Goal: Transaction & Acquisition: Download file/media

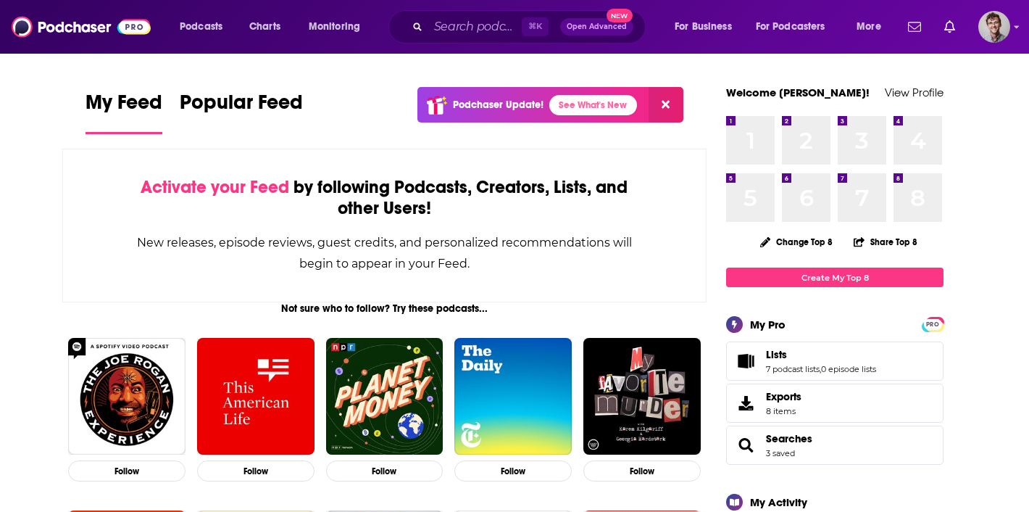
click at [1011, 22] on div "Podcasts Charts Monitoring ⌘ K Open Advanced New For Business For Podcasters Mo…" at bounding box center [514, 27] width 1029 height 54
click at [1002, 33] on img "Logged in as DominikSSN" at bounding box center [994, 27] width 32 height 32
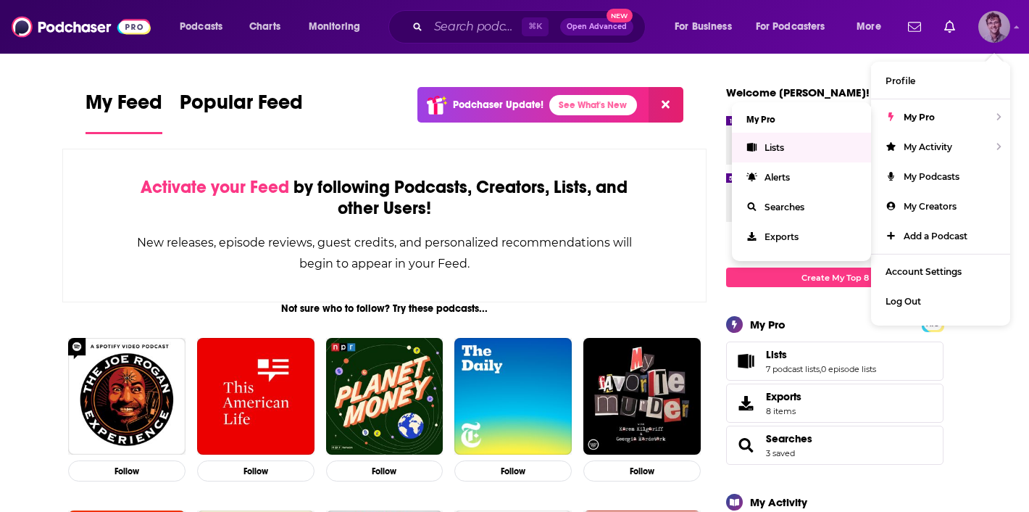
click at [813, 144] on link "Lists" at bounding box center [801, 148] width 139 height 30
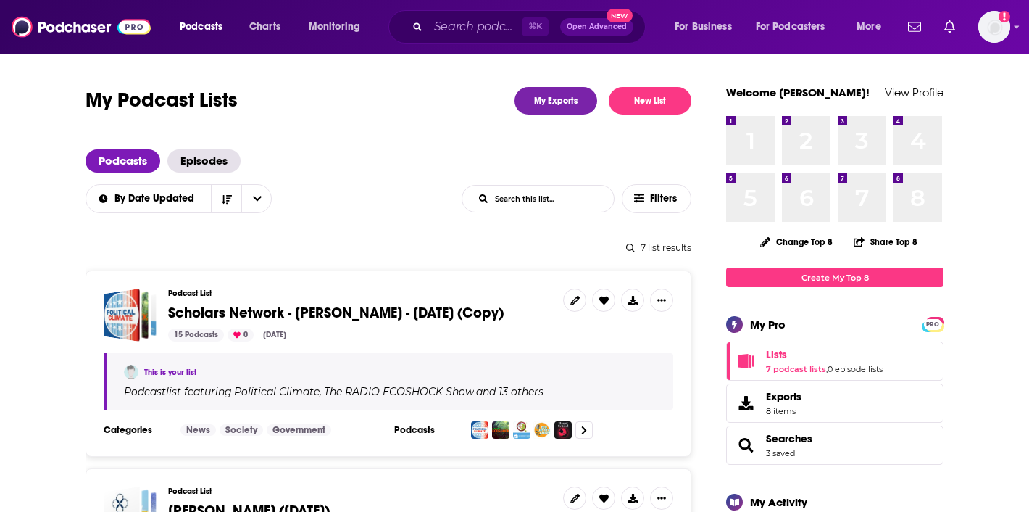
click at [445, 312] on span "Scholars Network - [PERSON_NAME] - [DATE] (Copy)" at bounding box center [336, 313] width 336 height 18
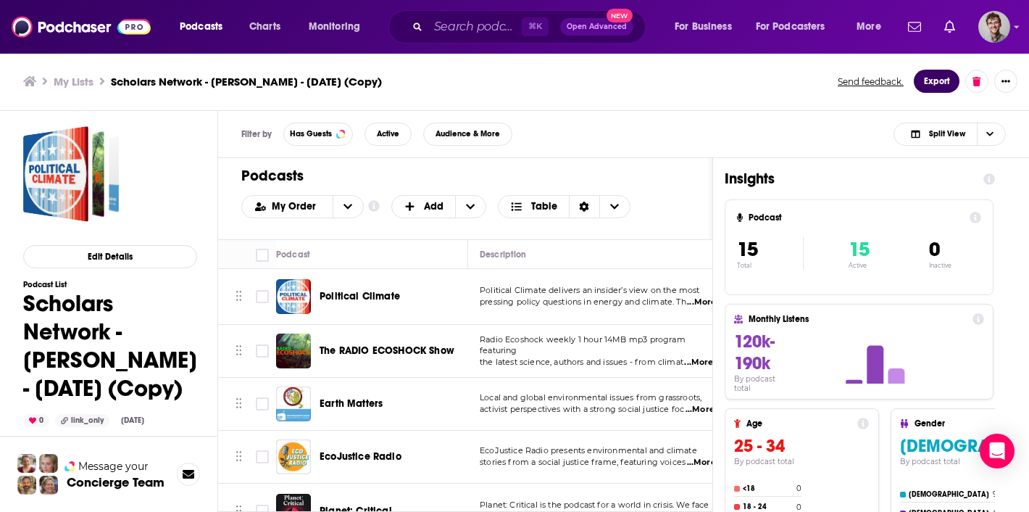
click at [941, 88] on button "Export" at bounding box center [937, 81] width 46 height 23
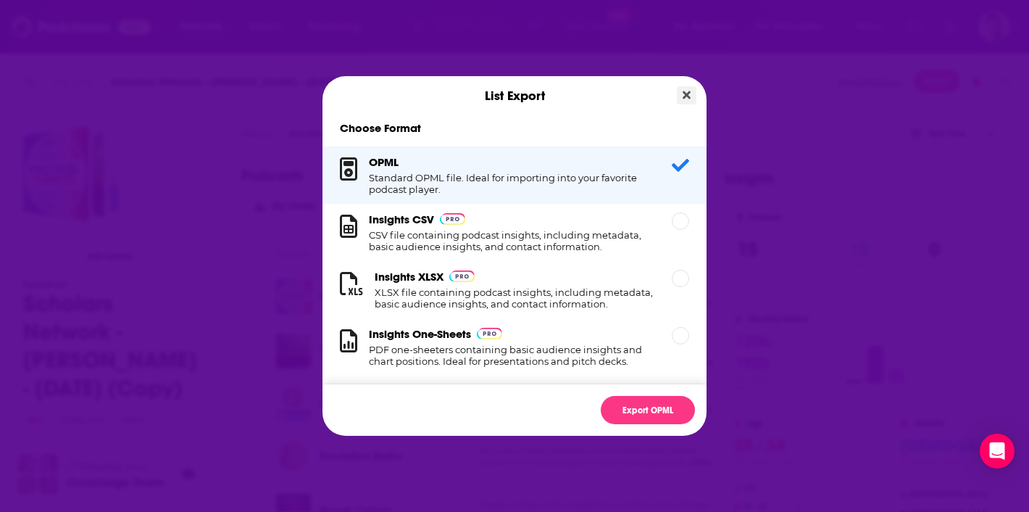
click at [684, 98] on icon "Close" at bounding box center [687, 95] width 8 height 8
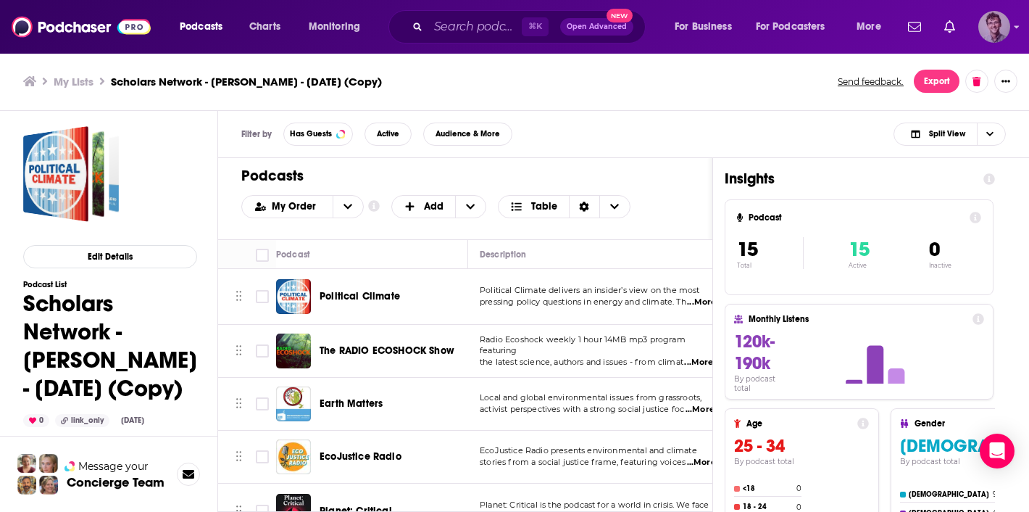
click at [998, 20] on img "Logged in as DominikSSN" at bounding box center [994, 27] width 32 height 32
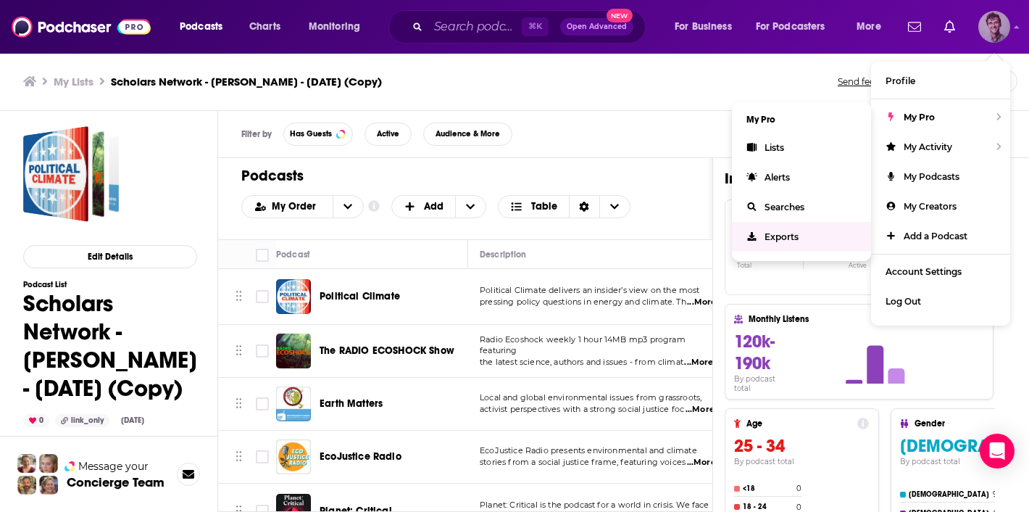
click at [789, 227] on link "Exports" at bounding box center [801, 237] width 139 height 30
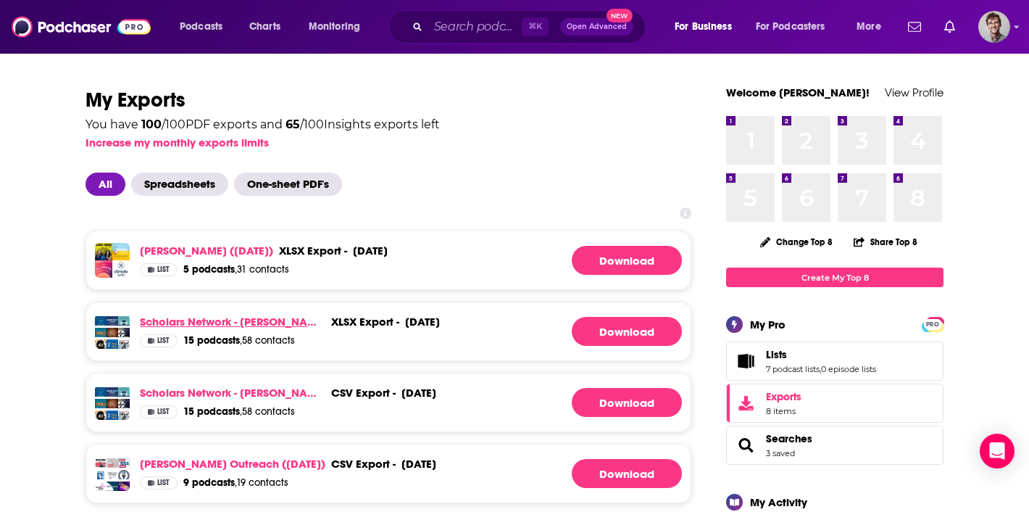
click at [241, 320] on link "Scholars Network - [PERSON_NAME] - [DATE] (Copy)" at bounding box center [233, 322] width 186 height 14
click at [1013, 22] on div "Podcasts Charts Monitoring ⌘ K Open Advanced New For Business For Podcasters Mo…" at bounding box center [514, 27] width 1029 height 54
click at [1006, 28] on img "Logged in as DominikSSN" at bounding box center [994, 27] width 32 height 32
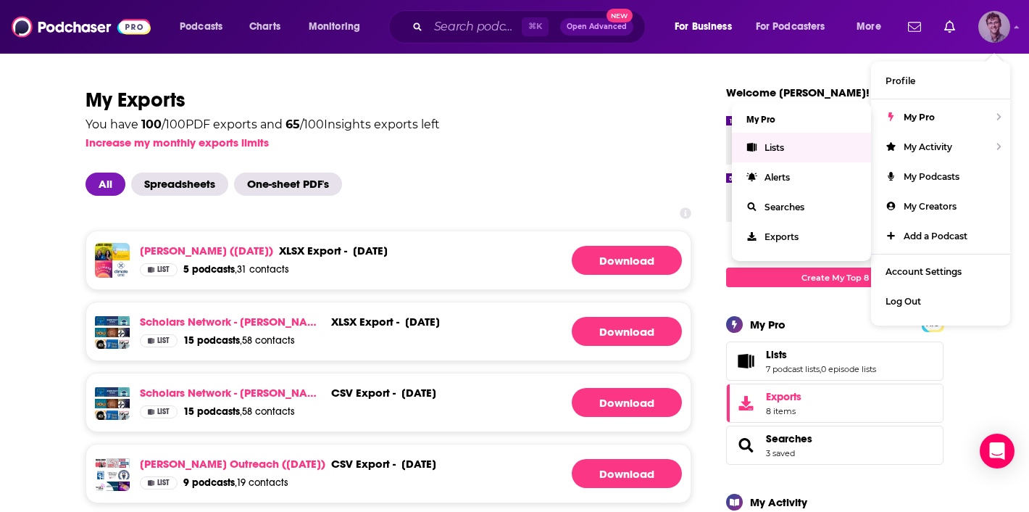
click at [794, 147] on link "Lists" at bounding box center [801, 148] width 139 height 30
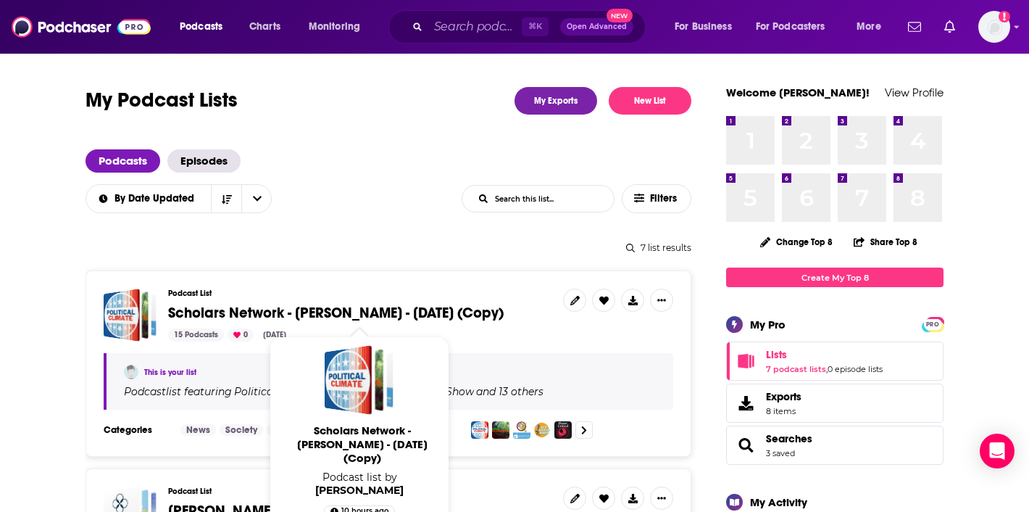
click at [424, 320] on span "Scholars Network - [PERSON_NAME] - [DATE] (Copy)" at bounding box center [336, 313] width 336 height 18
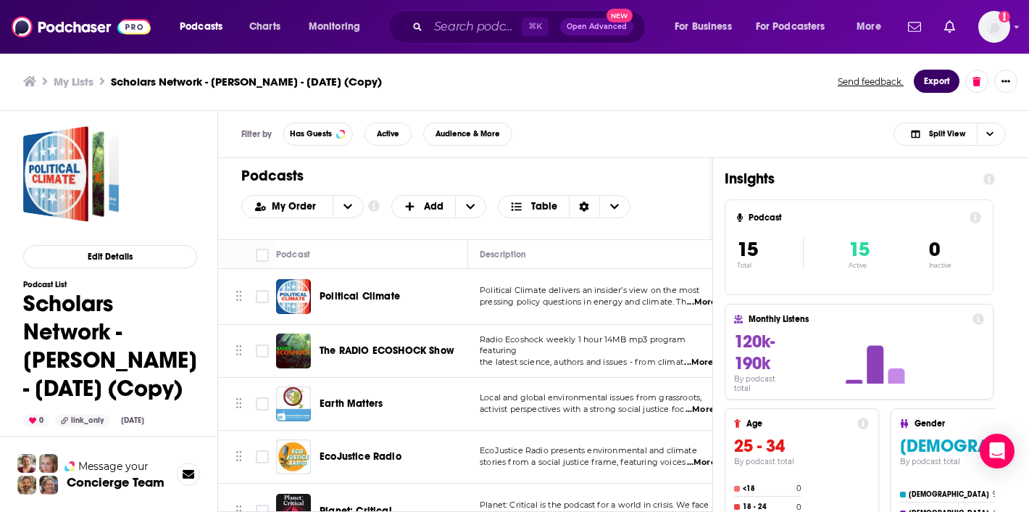
click at [931, 81] on button "Export" at bounding box center [937, 81] width 46 height 23
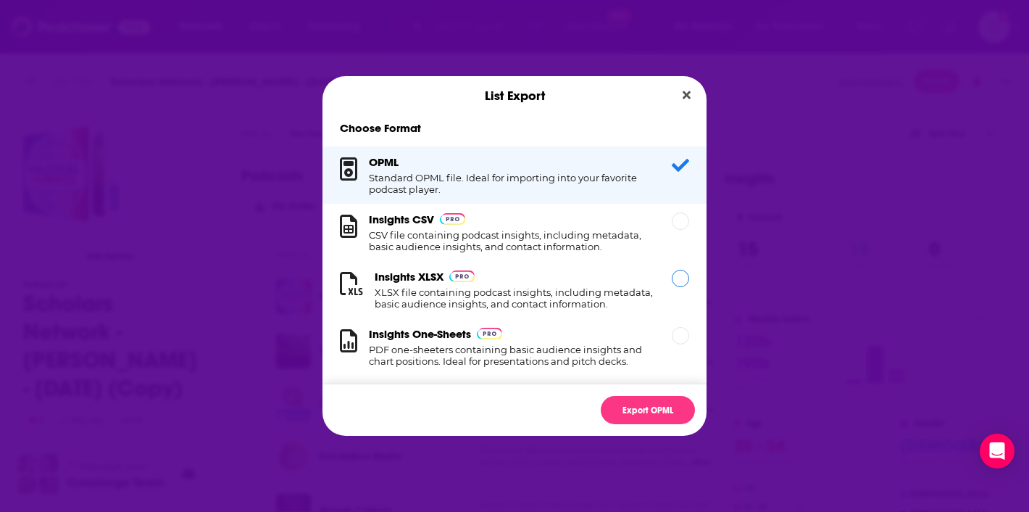
click at [595, 291] on h1 "XLSX file containing podcast insights, including metadata, basic audience insig…" at bounding box center [515, 297] width 280 height 23
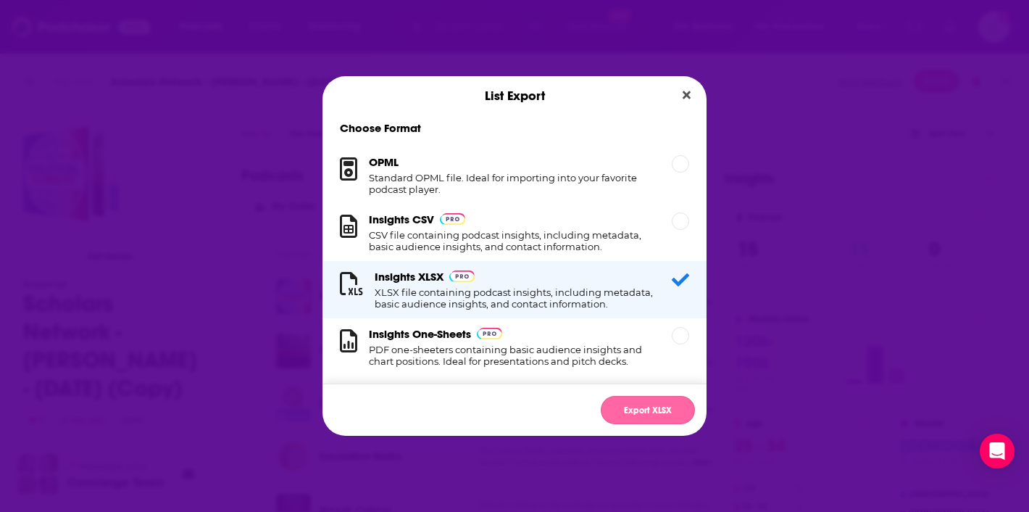
click at [660, 409] on button "Export XLSX" at bounding box center [648, 410] width 94 height 28
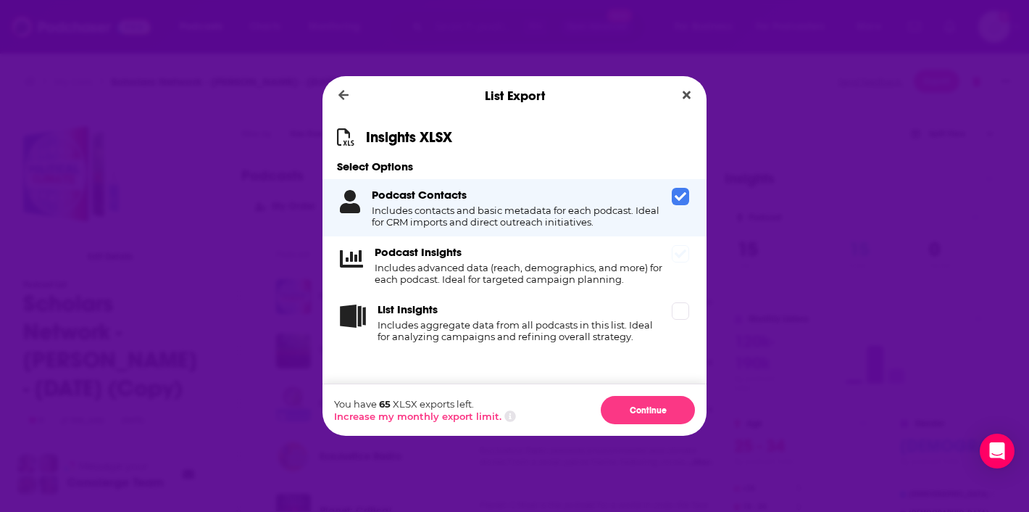
click at [669, 267] on div "Podcast Insights Includes advanced data (reach, demographics, and more) for eac…" at bounding box center [515, 264] width 384 height 57
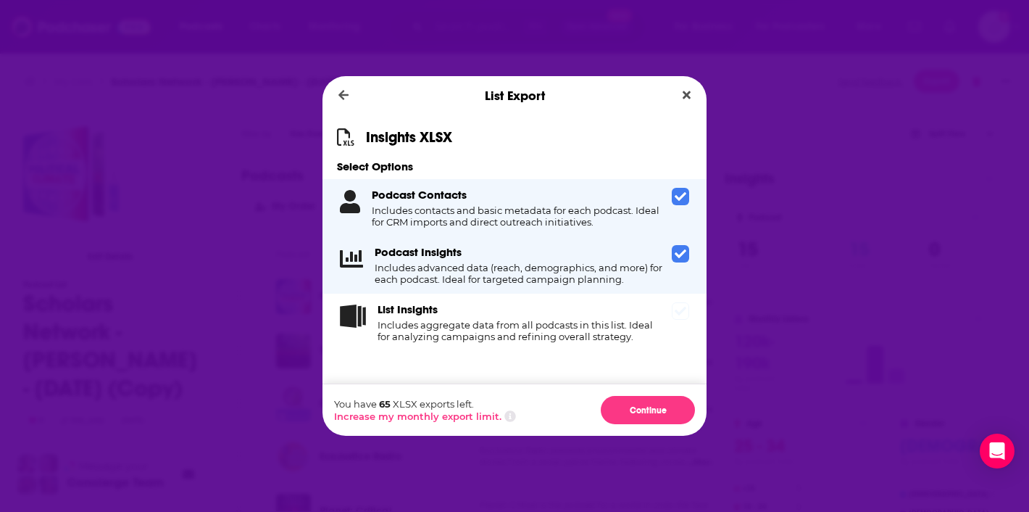
click at [676, 327] on div "List Insights Includes aggregate data from all podcasts in this list. Ideal for…" at bounding box center [515, 322] width 384 height 57
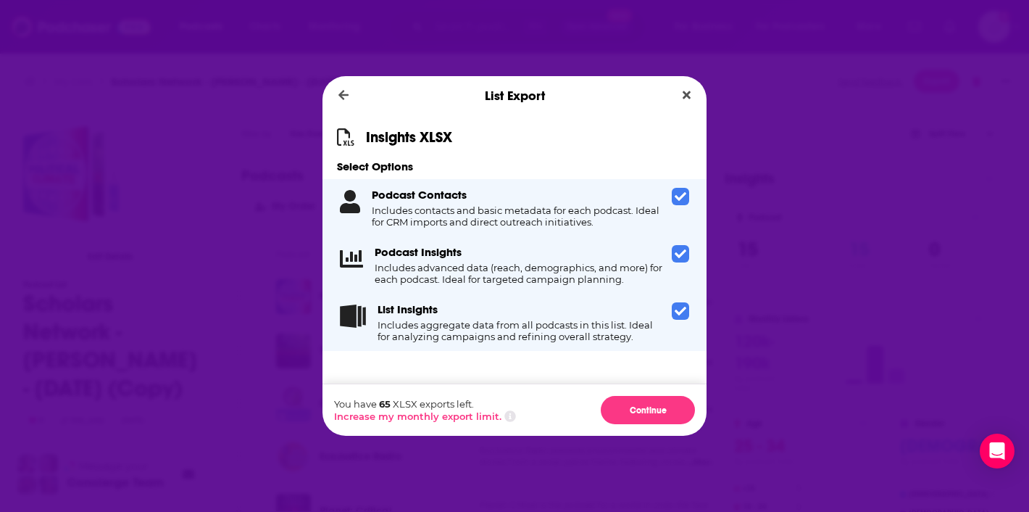
click at [676, 327] on div "List Insights Includes aggregate data from all podcasts in this list. Ideal for…" at bounding box center [515, 322] width 384 height 57
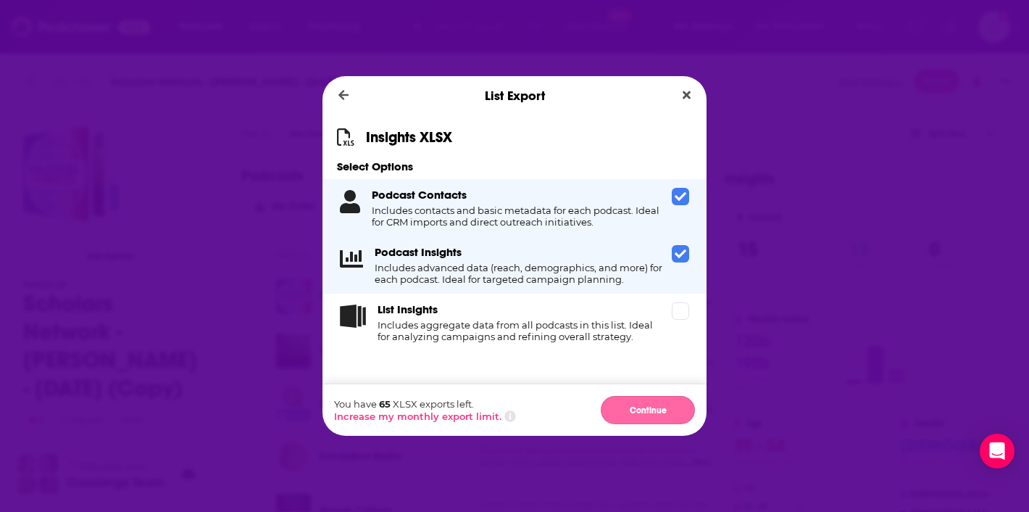
click at [672, 408] on button "Continue" at bounding box center [648, 410] width 94 height 28
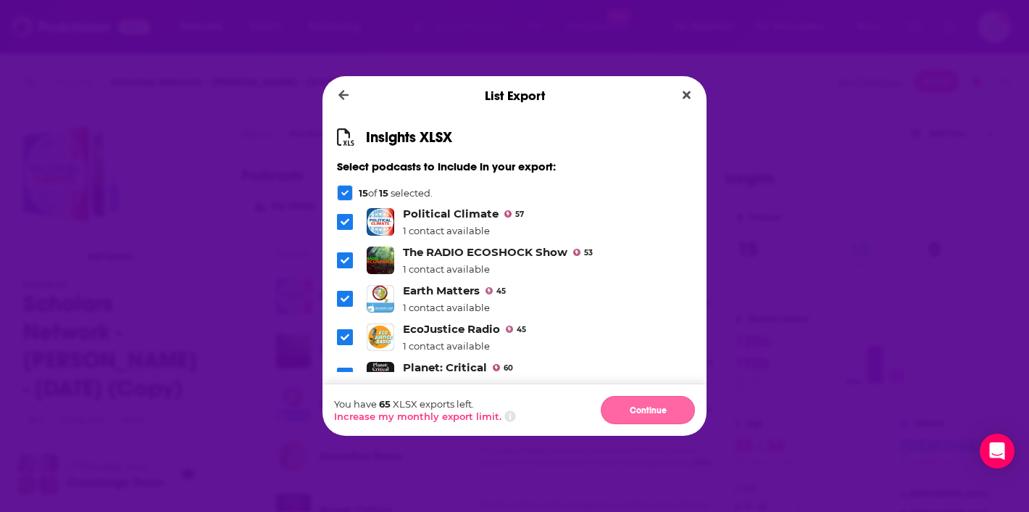
click at [670, 409] on button "Continue" at bounding box center [648, 410] width 94 height 28
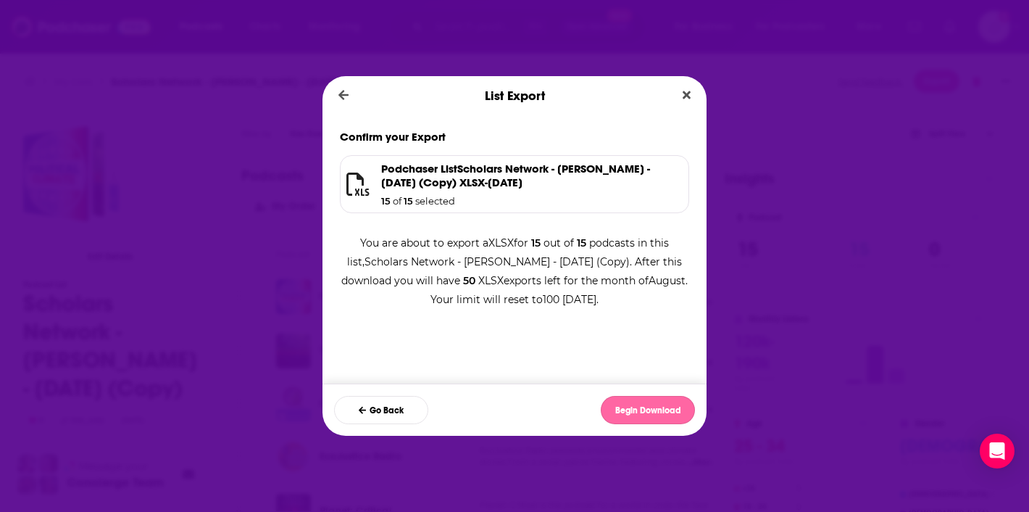
click at [670, 409] on button "Begin Download" at bounding box center [648, 410] width 94 height 28
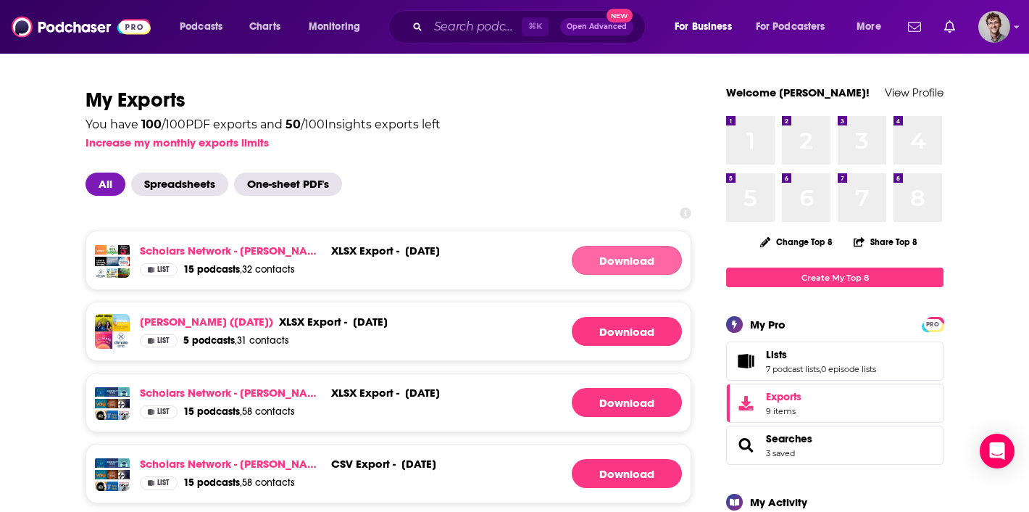
click at [642, 262] on link "Download" at bounding box center [627, 260] width 110 height 29
